Goal: Task Accomplishment & Management: Complete application form

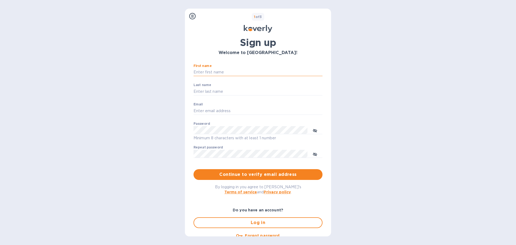
click at [220, 73] on input "First name" at bounding box center [257, 72] width 129 height 8
type input "[PERSON_NAME]"
click at [208, 90] on input "Last name" at bounding box center [257, 91] width 129 height 8
type input "[PERSON_NAME]"
click at [225, 111] on input "Email" at bounding box center [257, 111] width 129 height 8
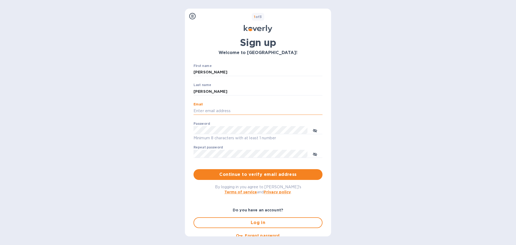
type input "[EMAIL_ADDRESS][DOMAIN_NAME]"
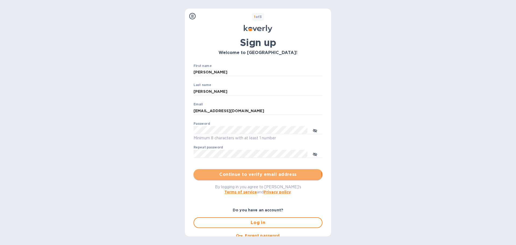
click at [247, 179] on button "Continue to verify email address" at bounding box center [257, 174] width 129 height 11
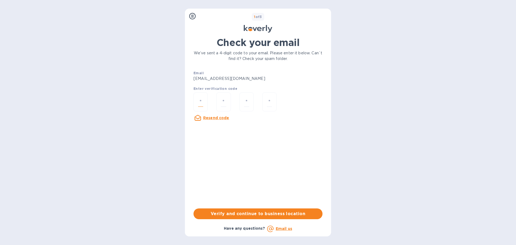
click at [200, 98] on input "number" at bounding box center [200, 102] width 5 height 10
type input "7"
type input "2"
type input "5"
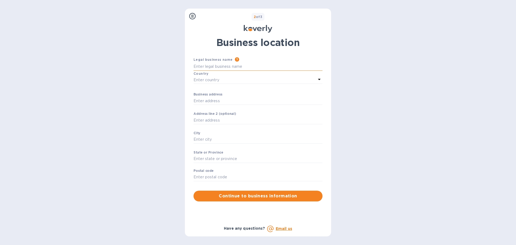
click at [212, 64] on input "Business address" at bounding box center [257, 67] width 129 height 8
type input "On Point Window Treatment [GEOGRAPHIC_DATA]"
click at [205, 77] on p "Enter country" at bounding box center [206, 80] width 26 height 6
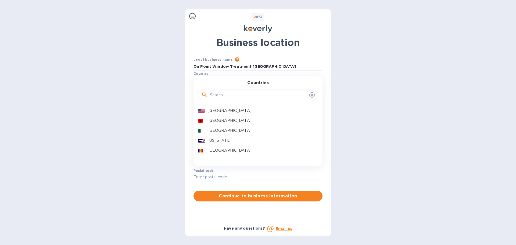
click at [218, 112] on p "[GEOGRAPHIC_DATA]" at bounding box center [261, 111] width 106 height 6
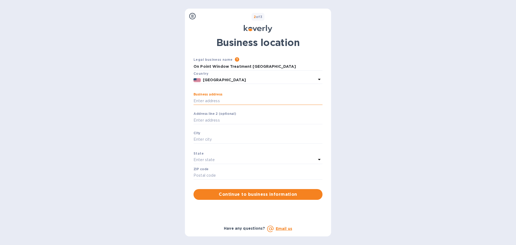
click at [210, 104] on input "Business address" at bounding box center [257, 101] width 129 height 8
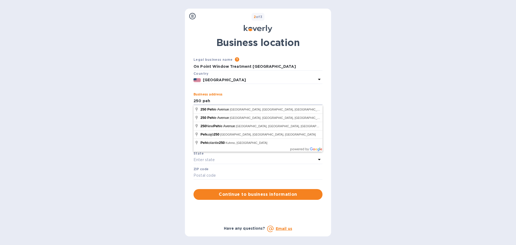
type input "[STREET_ADDRESS]"
type input "[GEOGRAPHIC_DATA]"
type input "07663"
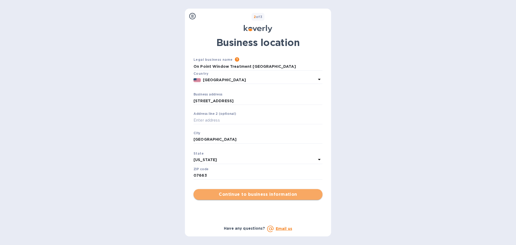
click at [233, 196] on span "Continue to business information" at bounding box center [258, 194] width 120 height 6
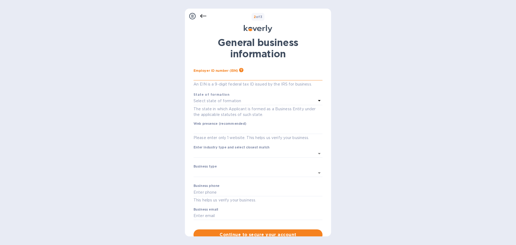
click at [219, 76] on input "text" at bounding box center [257, 76] width 129 height 8
click at [211, 76] on input "***88" at bounding box center [257, 76] width 129 height 8
drag, startPoint x: 210, startPoint y: 77, endPoint x: 166, endPoint y: 76, distance: 44.3
click at [166, 76] on div "Steps Koverly account Business information Secure your account 2 of 3 General b…" at bounding box center [258, 122] width 516 height 245
type input "***88"
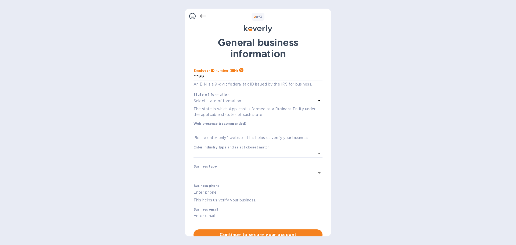
click at [226, 100] on p "Select state of formation" at bounding box center [217, 101] width 48 height 6
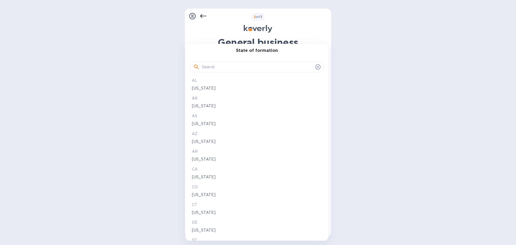
click at [408, 81] on div at bounding box center [258, 122] width 516 height 245
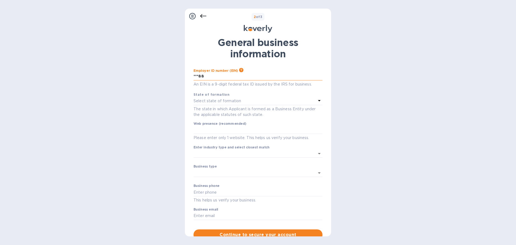
click at [198, 76] on input "***88" at bounding box center [257, 76] width 129 height 8
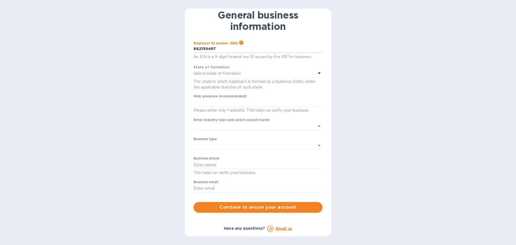
type input "***97"
click at [211, 74] on p "Select state of formation" at bounding box center [217, 74] width 48 height 6
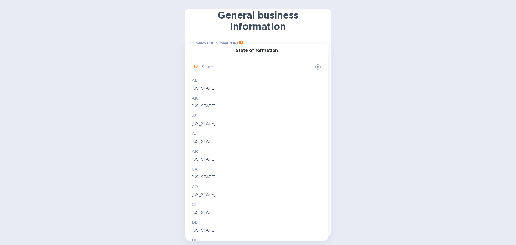
click at [215, 67] on input "text" at bounding box center [257, 67] width 111 height 8
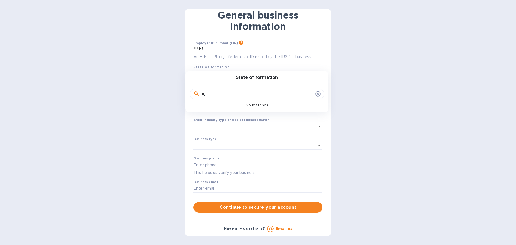
click at [205, 96] on input "nj" at bounding box center [257, 94] width 111 height 8
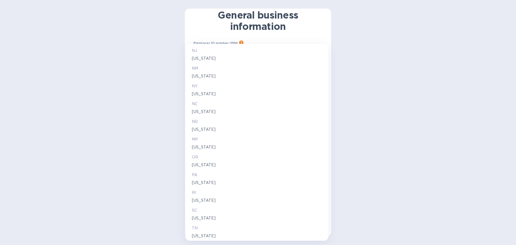
scroll to position [374, 0]
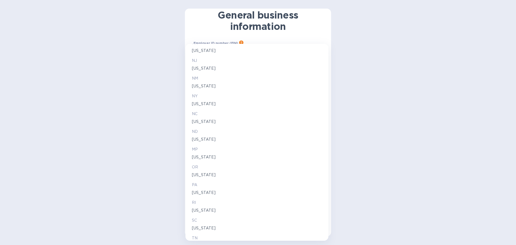
type input "n"
click at [212, 68] on p "[US_STATE]" at bounding box center [257, 69] width 130 height 6
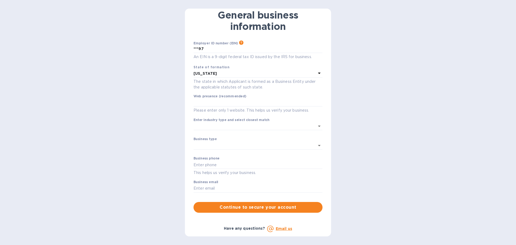
click at [220, 97] on label "Web presence (recommended)" at bounding box center [219, 96] width 53 height 3
click at [220, 102] on input "text" at bounding box center [257, 103] width 129 height 8
click at [212, 101] on input "text" at bounding box center [257, 103] width 129 height 8
paste input "[URL][DOMAIN_NAME]"
type input "[URL][DOMAIN_NAME]"
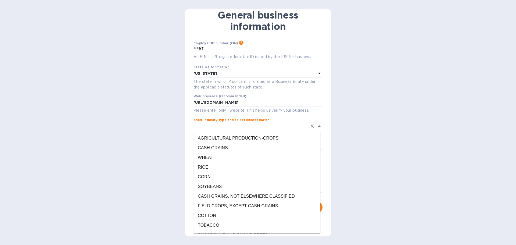
click at [209, 125] on input "Enter industry type and select closest match" at bounding box center [250, 126] width 114 height 8
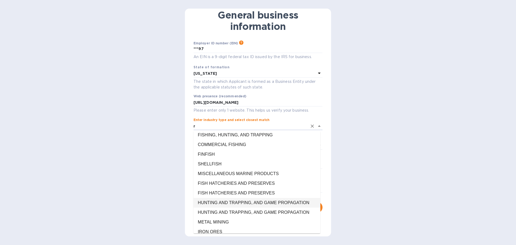
scroll to position [0, 0]
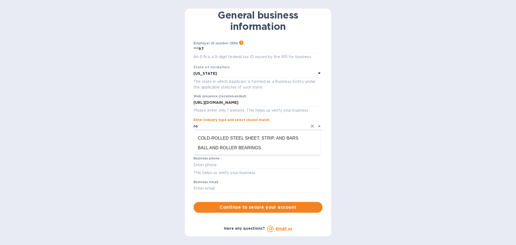
type input "r"
click at [238, 145] on li "DRAPERY HARDWARE AND WINDOW BLINDS AND SHADES" at bounding box center [256, 141] width 127 height 16
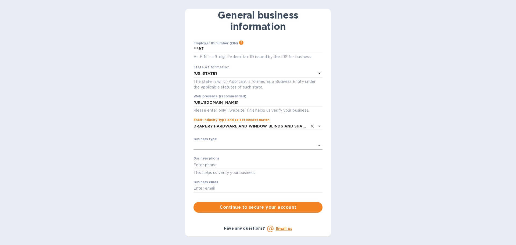
type input "DRAPERY HARDWARE AND WINDOW BLINDS AND SHADES"
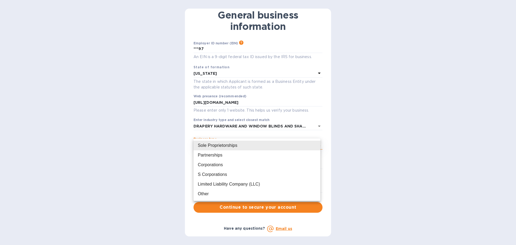
click at [217, 145] on body "Sign up with Koverly Steps Koverly account Business information Secure your acc…" at bounding box center [258, 122] width 516 height 245
click at [218, 165] on div "Corporations" at bounding box center [210, 164] width 25 height 6
type input "Corporations"
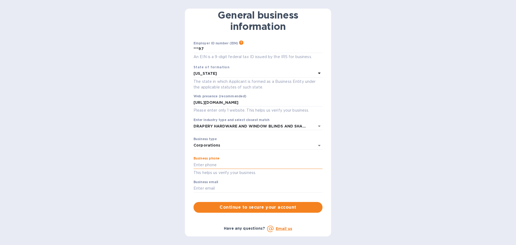
click at [211, 167] on input "text" at bounding box center [257, 165] width 129 height 8
type input "7183027578"
type input "[EMAIL_ADDRESS][DOMAIN_NAME]"
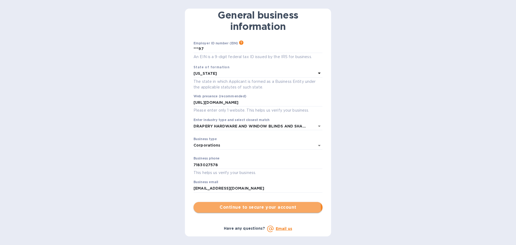
click at [243, 209] on span "Continue to secure your account" at bounding box center [258, 207] width 120 height 6
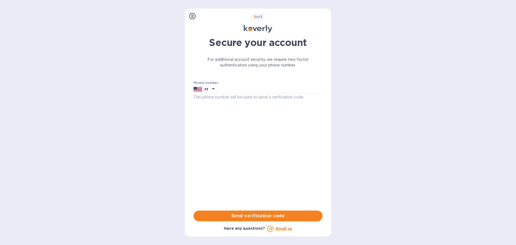
click at [244, 93] on div "Phone number +1 This phone number will be used to send a verification code" at bounding box center [257, 90] width 129 height 19
click at [243, 91] on input "text" at bounding box center [269, 89] width 106 height 8
type input "3475853726"
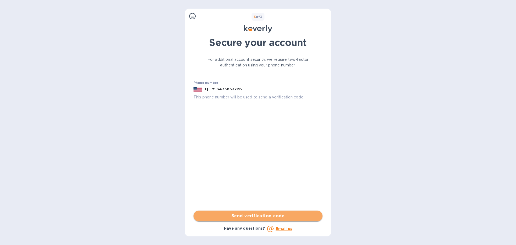
click at [248, 212] on button "Send verification code" at bounding box center [257, 215] width 129 height 11
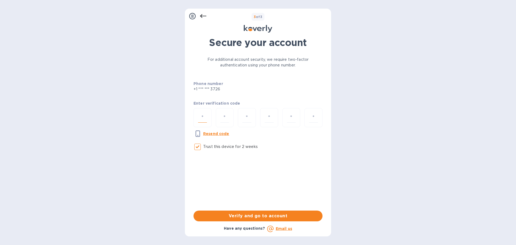
click at [202, 117] on input "number" at bounding box center [202, 118] width 9 height 10
type input "5"
type input "9"
type input "1"
type input "4"
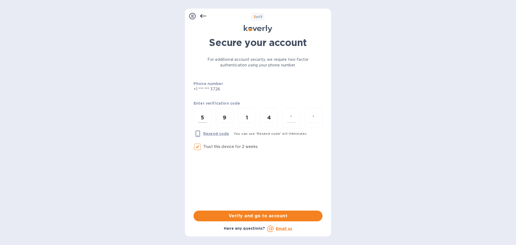
type input "7"
type input "6"
